Goal: Task Accomplishment & Management: Manage account settings

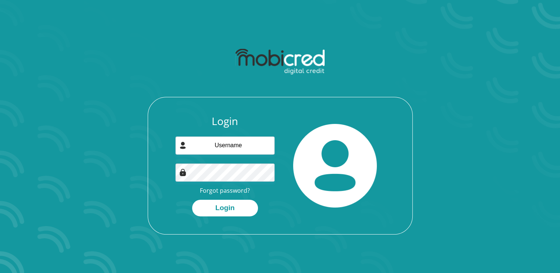
type input "saraleighbarnard@gmail.com"
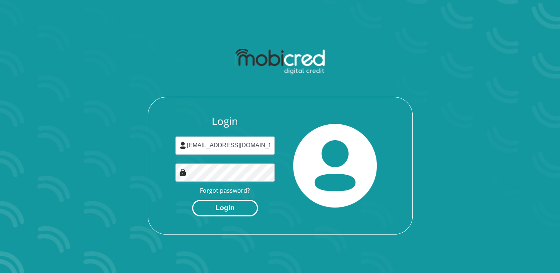
click at [237, 209] on button "Login" at bounding box center [225, 208] width 66 height 17
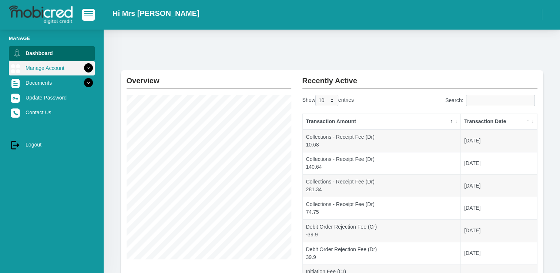
click at [55, 67] on link "Manage Account" at bounding box center [52, 68] width 86 height 14
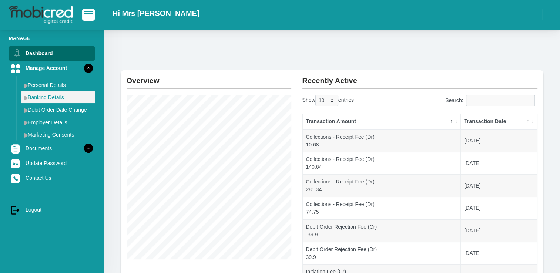
click at [49, 99] on link "Banking Details" at bounding box center [58, 97] width 74 height 12
click at [27, 98] on img at bounding box center [26, 97] width 4 height 5
click at [26, 98] on img at bounding box center [26, 97] width 4 height 5
click at [50, 99] on link "Banking Details" at bounding box center [58, 97] width 74 height 12
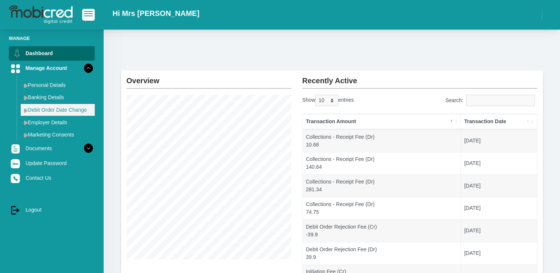
click at [48, 107] on link "Debit Order Date Change" at bounding box center [58, 110] width 74 height 12
click at [75, 108] on link "Debit Order Date Change" at bounding box center [58, 110] width 74 height 12
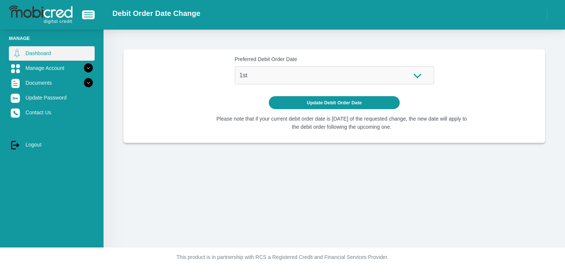
click at [34, 51] on link "Dashboard" at bounding box center [52, 53] width 86 height 14
click at [48, 56] on link "Dashboard" at bounding box center [52, 53] width 86 height 14
click at [21, 35] on li "Manage" at bounding box center [52, 38] width 86 height 7
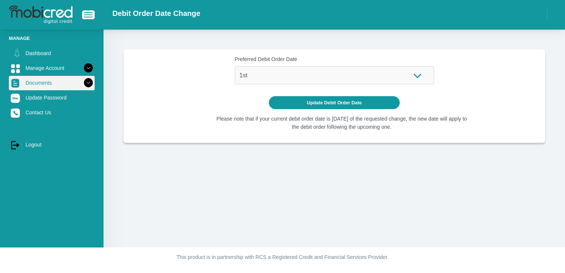
click at [31, 84] on link "Documents" at bounding box center [52, 83] width 86 height 14
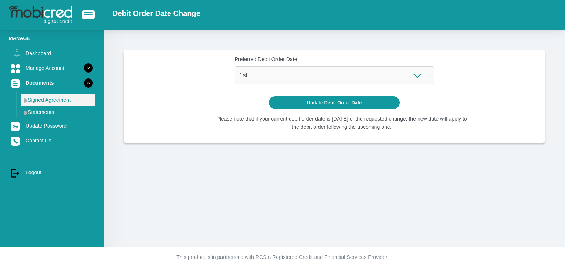
click at [41, 94] on link "Signed Agreement" at bounding box center [58, 100] width 74 height 12
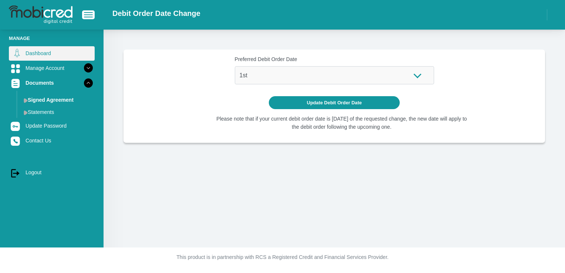
click at [46, 52] on link "Dashboard" at bounding box center [52, 53] width 86 height 14
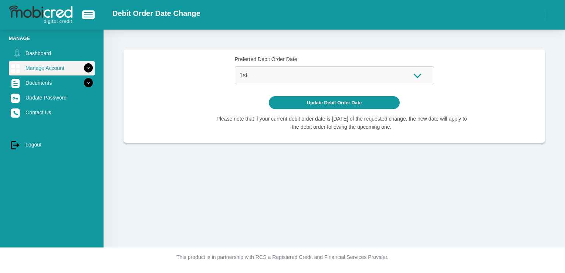
click at [56, 65] on link "Manage Account" at bounding box center [52, 68] width 86 height 14
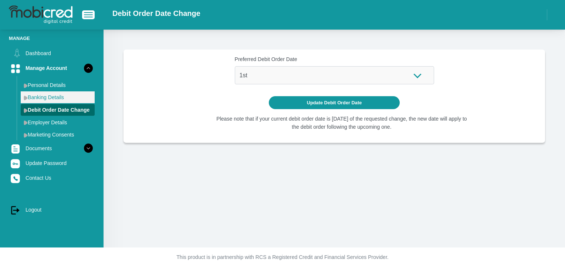
click at [52, 95] on link "Banking Details" at bounding box center [58, 97] width 74 height 12
